Goal: Information Seeking & Learning: Find specific fact

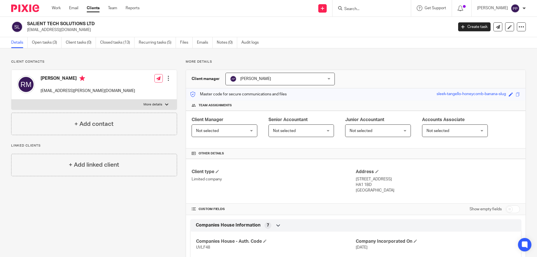
click at [361, 8] on input "Search" at bounding box center [369, 9] width 50 height 5
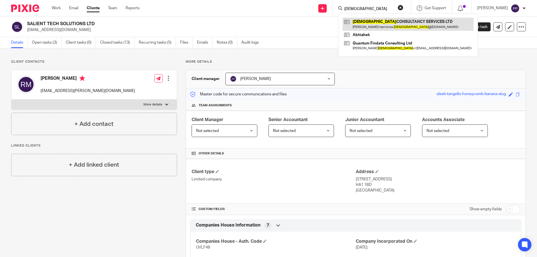
type input "vaishno"
click at [381, 23] on link at bounding box center [408, 24] width 131 height 13
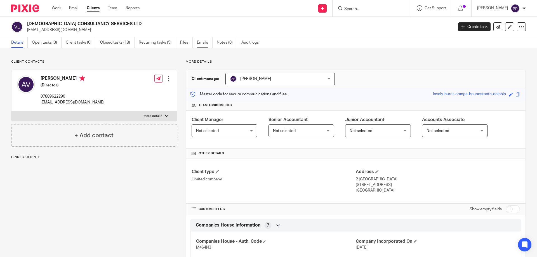
click at [206, 42] on link "Emails" at bounding box center [205, 42] width 16 height 11
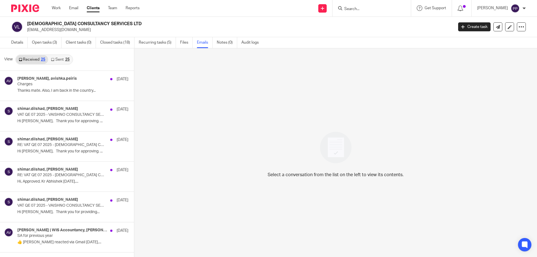
click at [439, 79] on div "Select a conversation from the list on the left to view its contents." at bounding box center [335, 152] width 403 height 209
click at [33, 89] on p "Thanks mate. Also, I am back in the country..." at bounding box center [64, 90] width 94 height 5
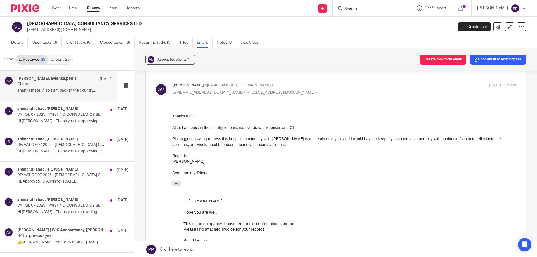
scroll to position [112, 0]
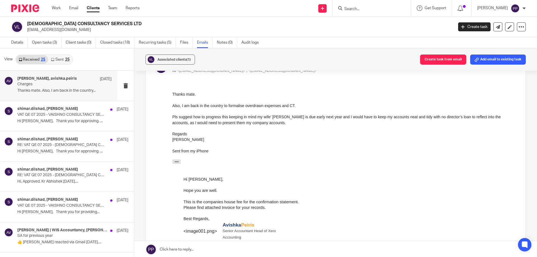
drag, startPoint x: 342, startPoint y: 193, endPoint x: 246, endPoint y: 124, distance: 118.4
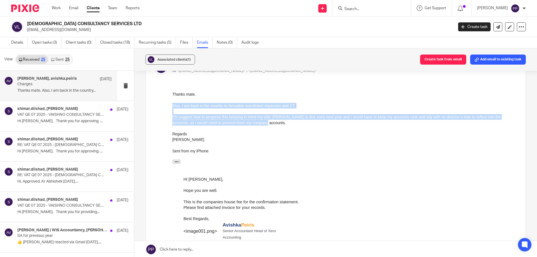
drag, startPoint x: 264, startPoint y: 124, endPoint x: 172, endPoint y: 105, distance: 93.8
click at [172, 105] on div "Thanks mate. Also, I am back in the country to formalise overdrawn expenses and…" at bounding box center [344, 122] width 345 height 62
copy div "Also, I am back in the country to formalise overdrawn expenses and CT. Pls sugg…"
click at [235, 96] on div "Thanks mate." at bounding box center [344, 94] width 345 height 6
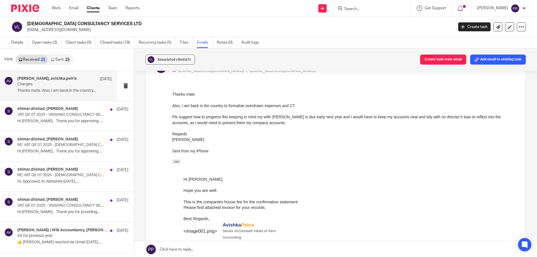
click at [433, 161] on div "On 18 Sep 2025, at 11:03, avishka.peiris@wis-accountancy.co.uk wrote:" at bounding box center [344, 162] width 345 height 7
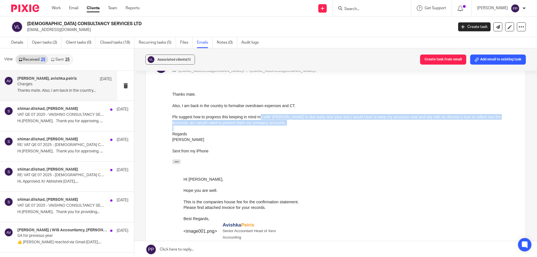
drag, startPoint x: 260, startPoint y: 114, endPoint x: 383, endPoint y: 127, distance: 123.7
click at [383, 127] on div "Thanks mate. Also, I am back in the country to formalise overdrawn expenses and…" at bounding box center [344, 122] width 345 height 62
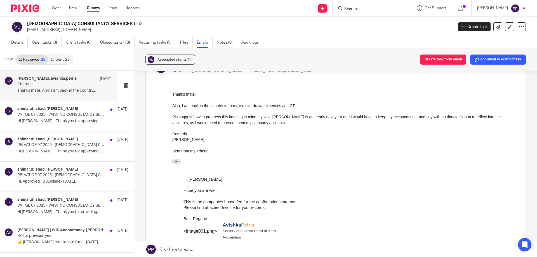
click at [359, 144] on div at bounding box center [344, 146] width 345 height 6
click at [468, 162] on div "On 18 Sep 2025, at 11:03, avishka.peiris@wis-accountancy.co.uk wrote:" at bounding box center [344, 162] width 345 height 7
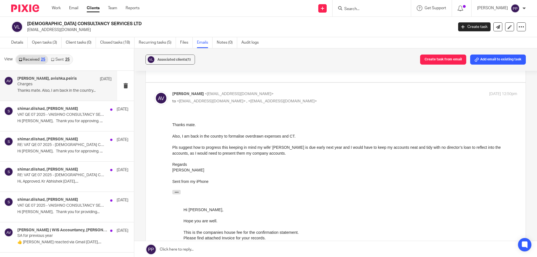
scroll to position [56, 0]
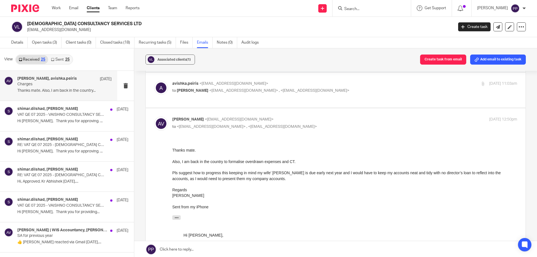
click at [362, 11] on input "Search" at bounding box center [369, 9] width 50 height 5
type input "protasys"
click at [367, 28] on link at bounding box center [393, 24] width 101 height 13
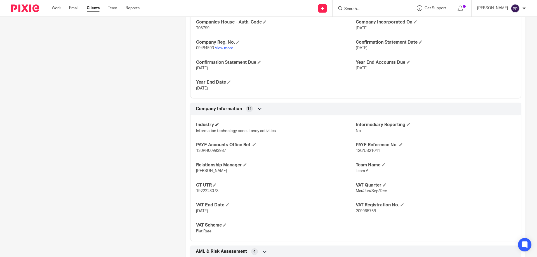
scroll to position [224, 0]
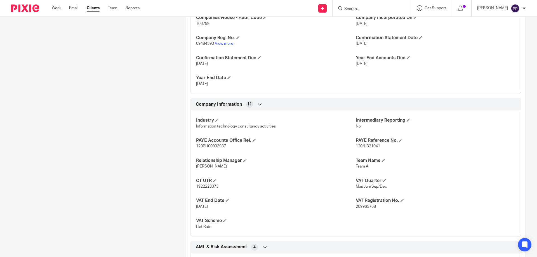
click at [217, 43] on link "View more" at bounding box center [224, 44] width 18 height 4
